Goal: Information Seeking & Learning: Learn about a topic

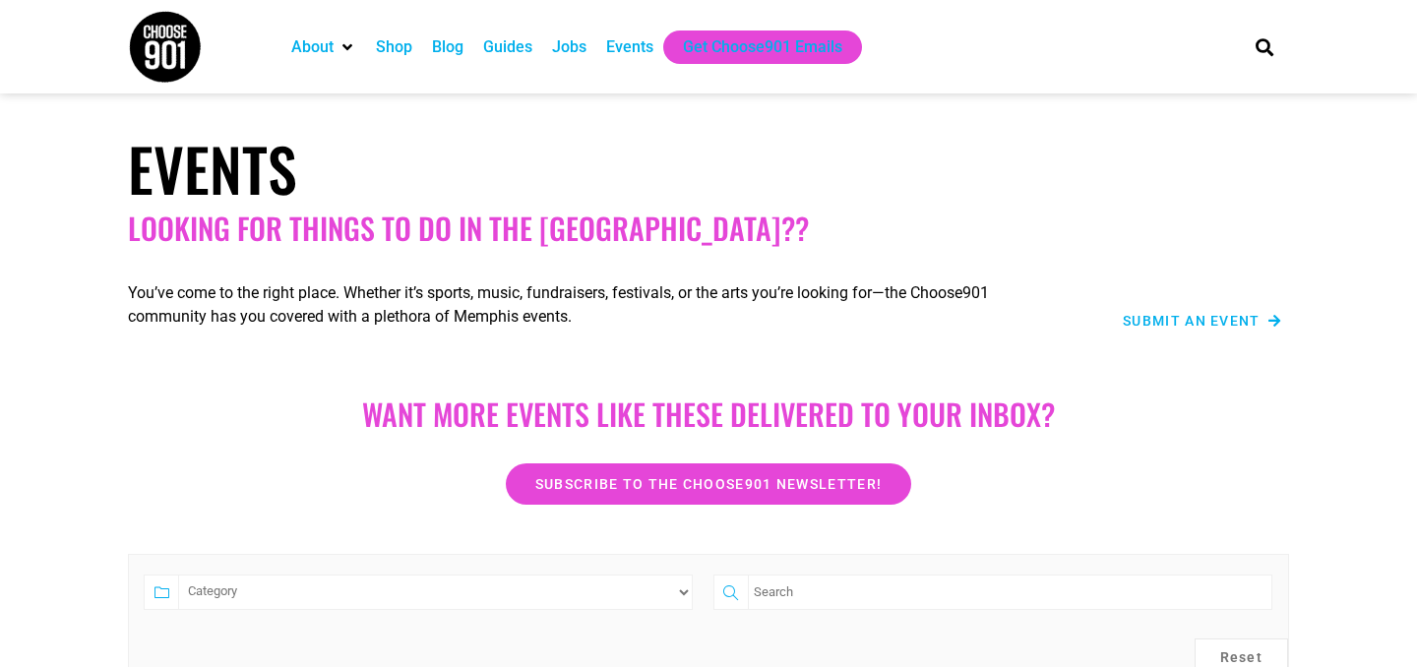
click at [580, 49] on div "Jobs" at bounding box center [569, 47] width 34 height 24
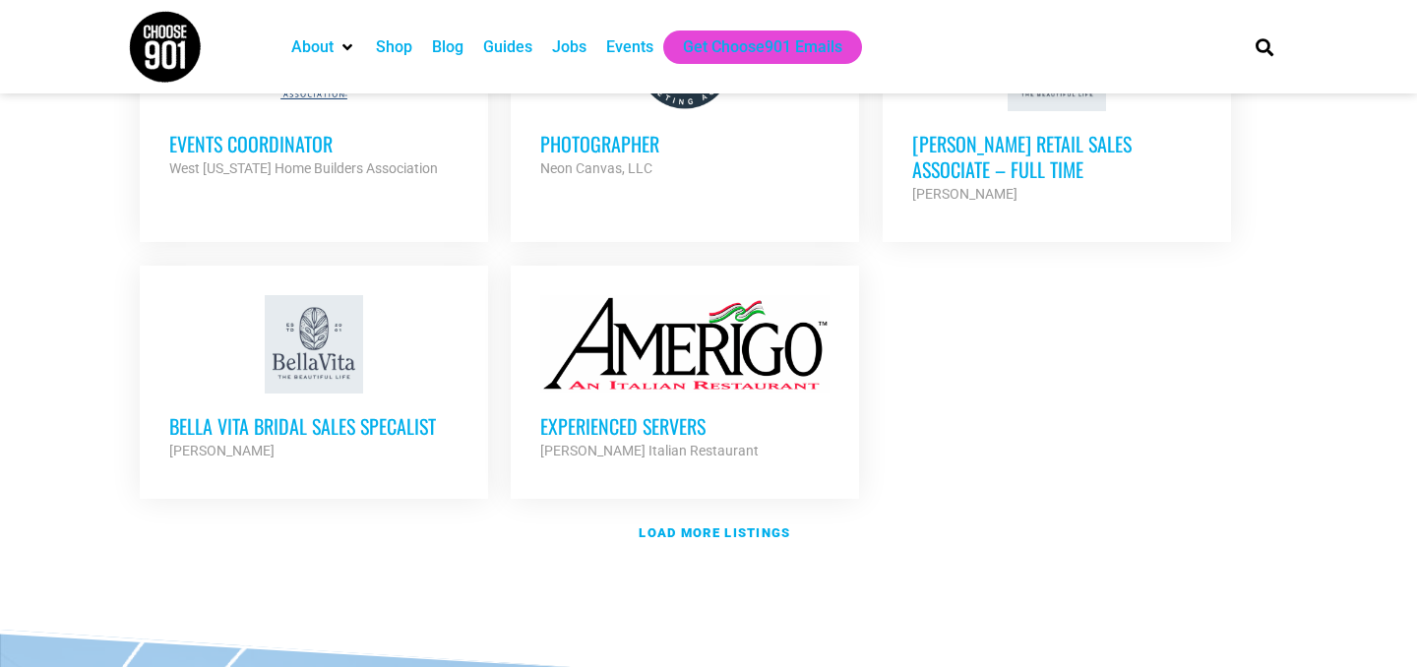
scroll to position [2350, 0]
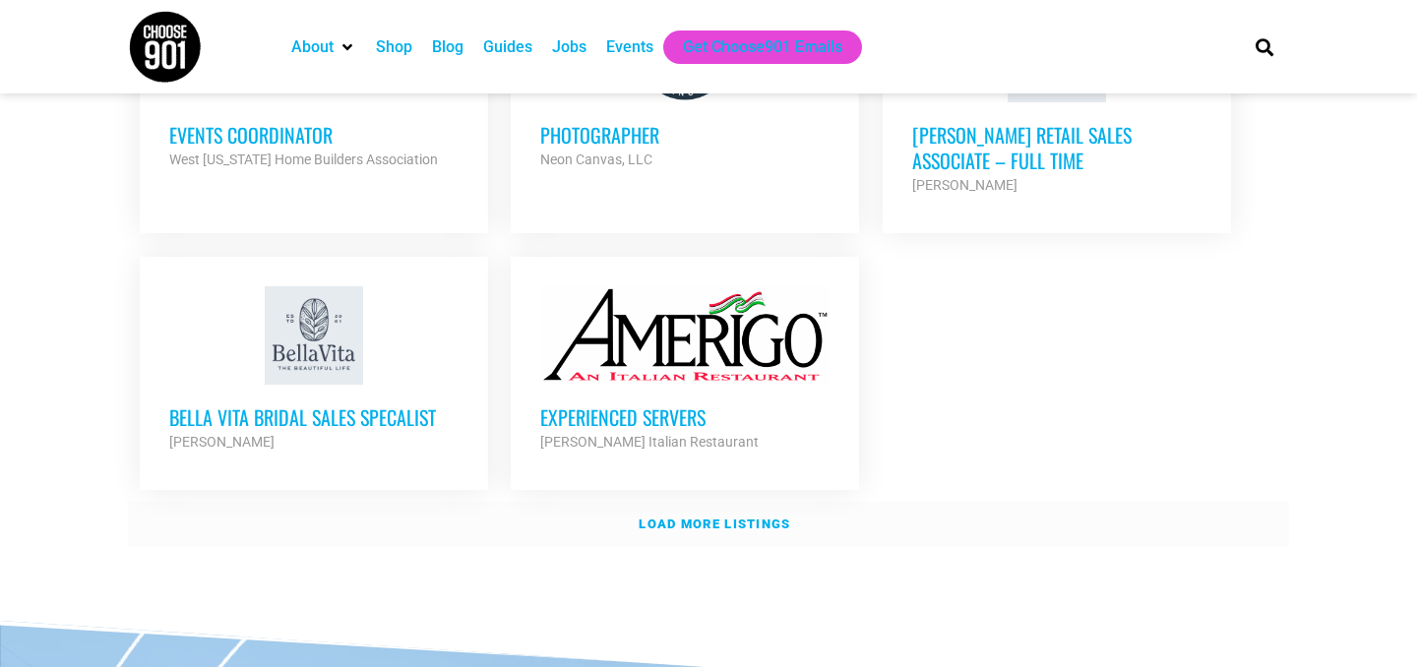
click at [778, 502] on link "Load more listings" at bounding box center [708, 524] width 1161 height 45
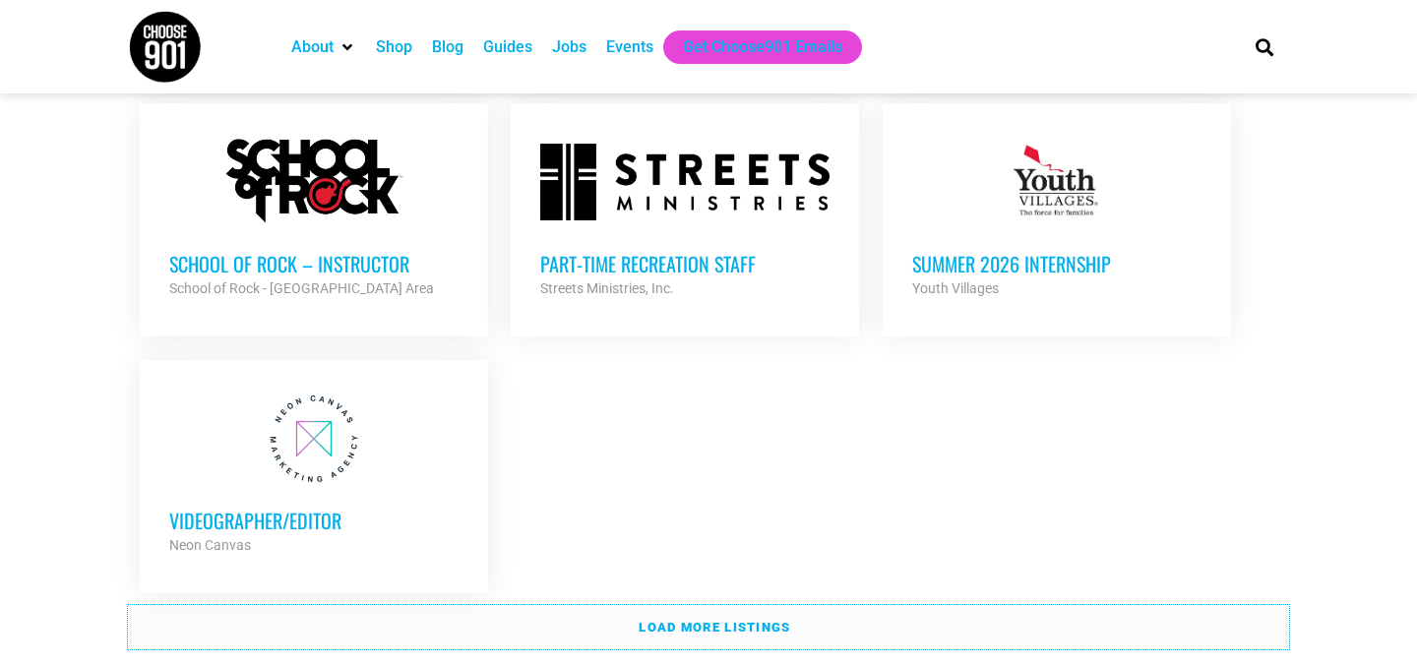
scroll to position [4258, 0]
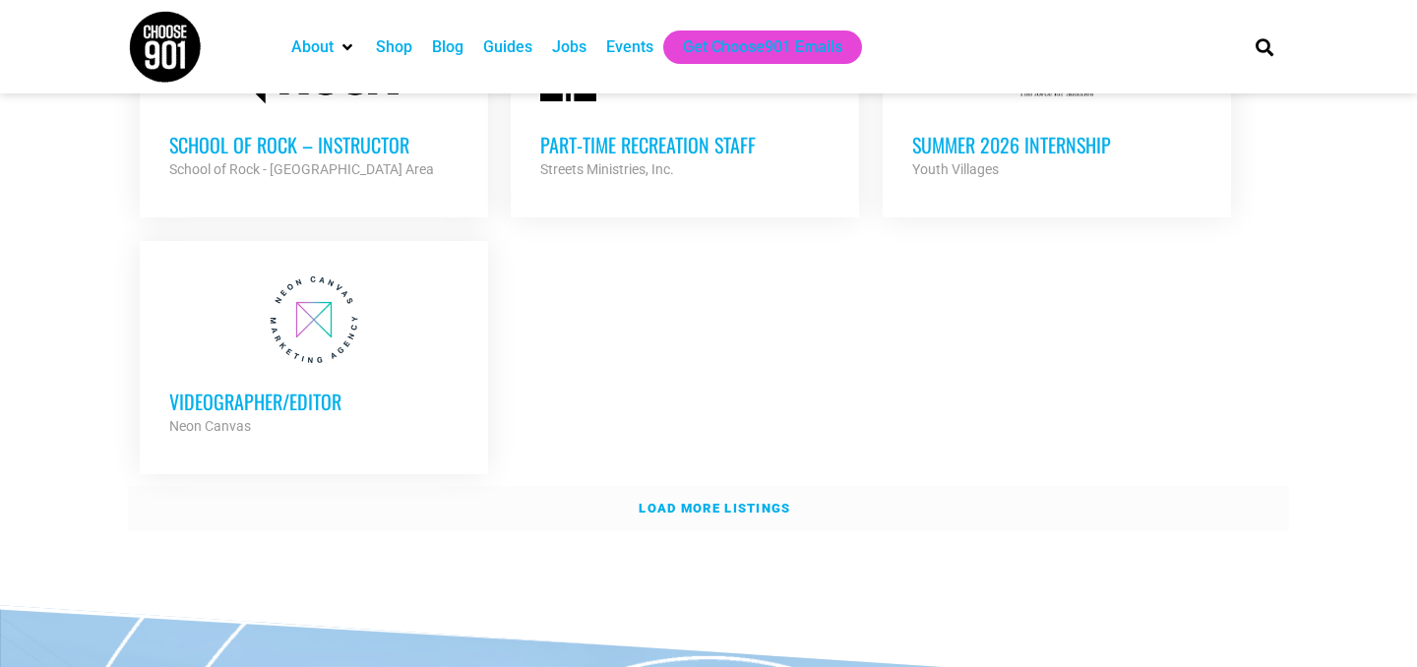
click at [962, 486] on link "Load more listings" at bounding box center [708, 508] width 1161 height 45
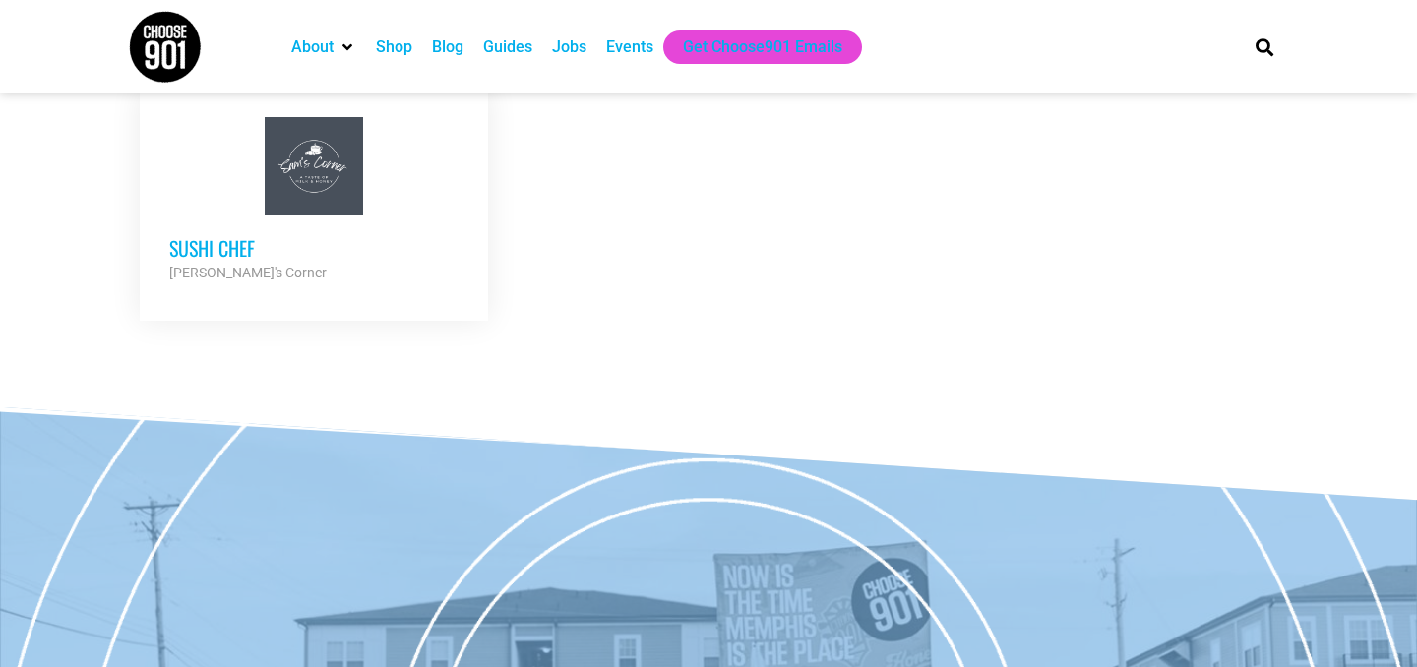
scroll to position [4978, 0]
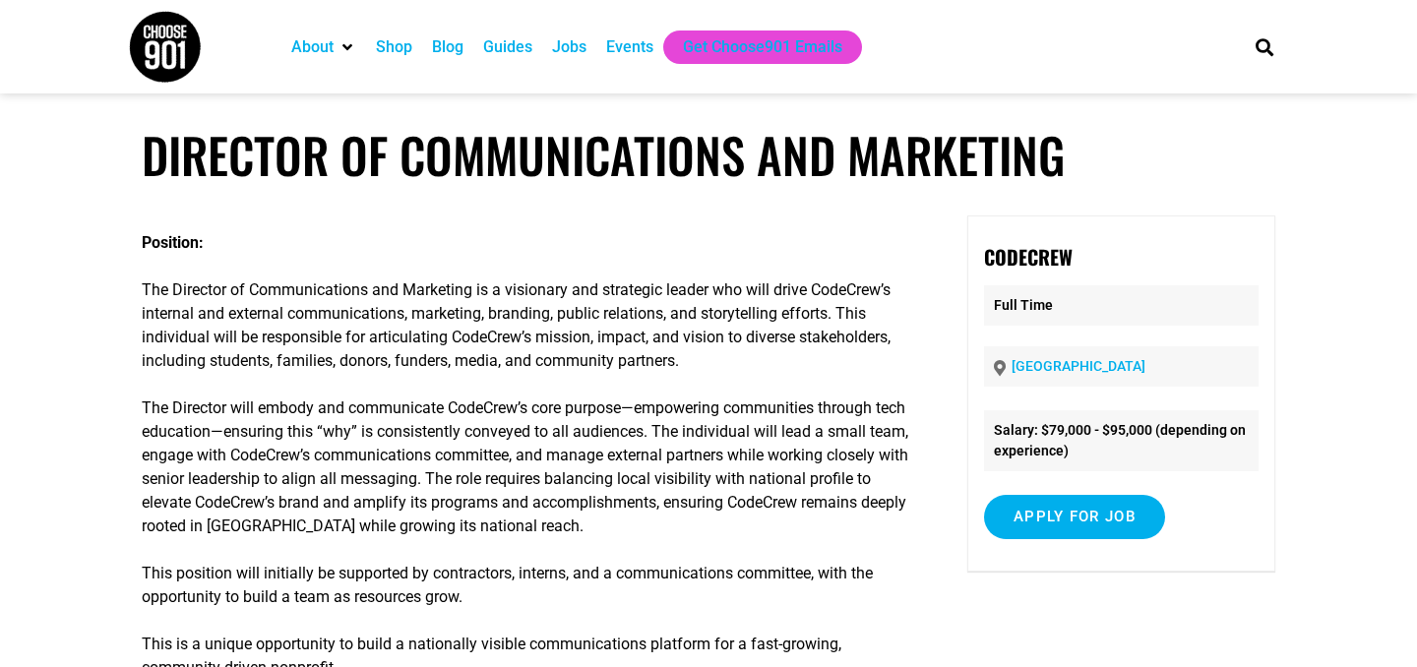
click at [788, 439] on p "The Director will embody and communicate CodeCrew’s core purpose—empowering com…" at bounding box center [526, 468] width 768 height 142
click at [178, 45] on img at bounding box center [165, 47] width 74 height 74
